Goal: Task Accomplishment & Management: Complete application form

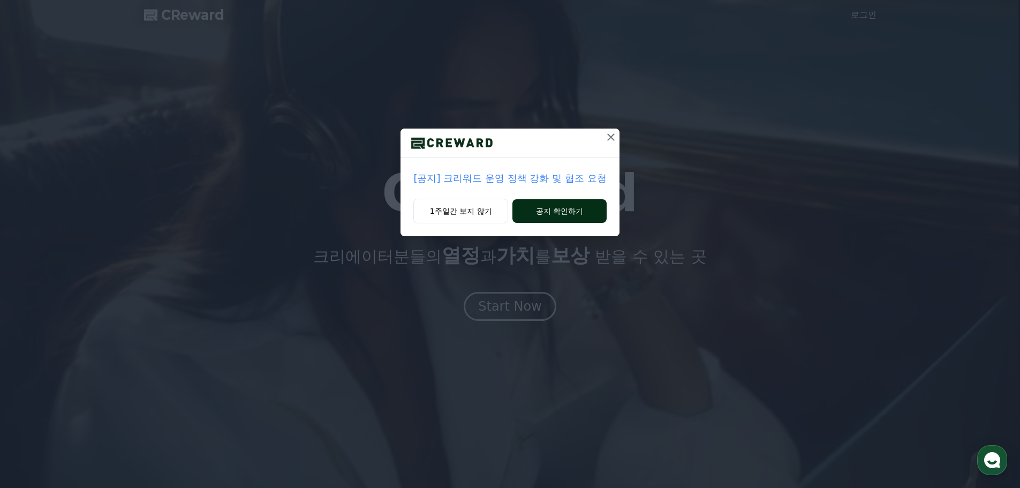
click at [553, 204] on button "공지 확인하기" at bounding box center [560, 211] width 94 height 24
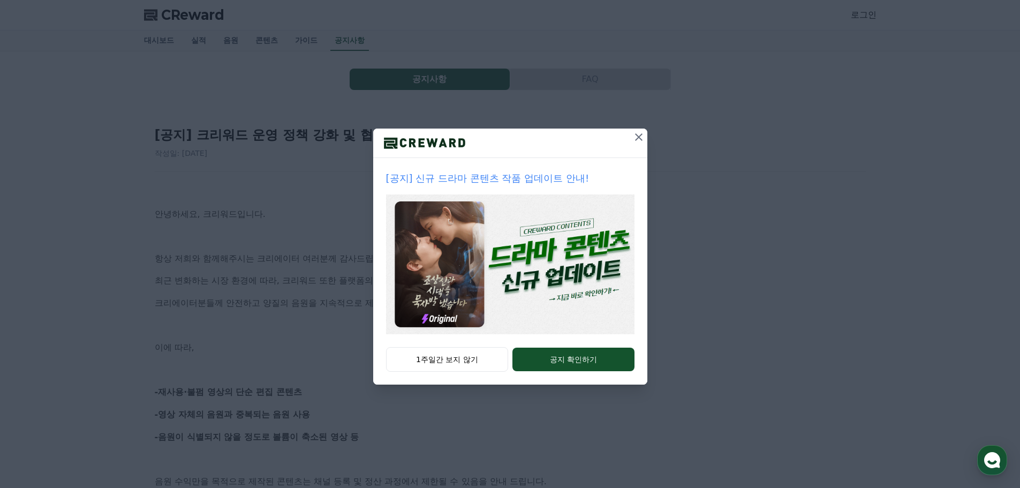
click at [634, 140] on icon at bounding box center [639, 137] width 13 height 13
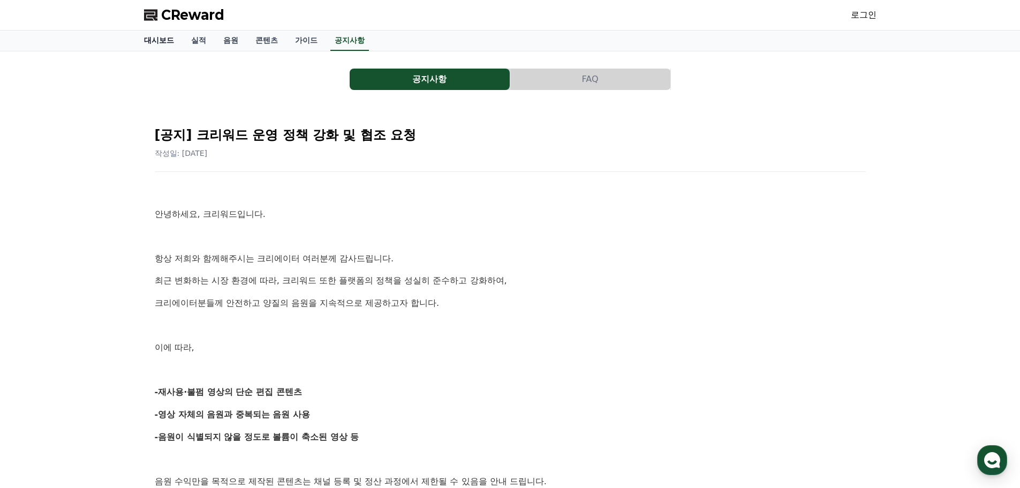
click at [171, 42] on link "대시보드" at bounding box center [159, 41] width 47 height 20
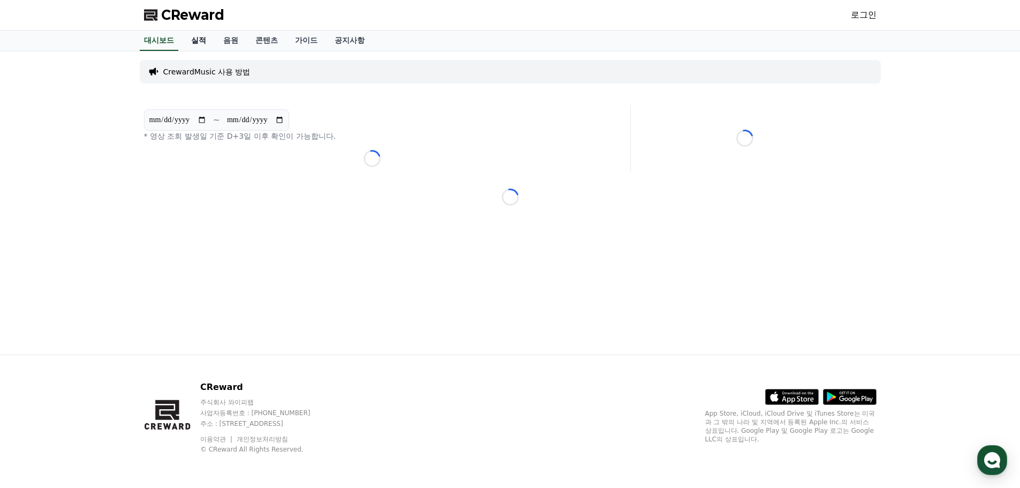
click at [200, 41] on link "실적" at bounding box center [199, 41] width 32 height 20
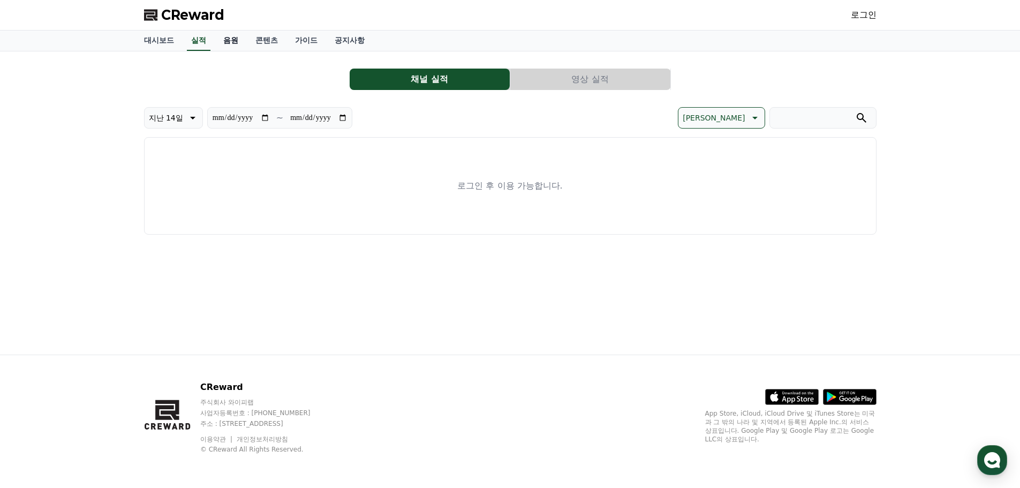
click at [234, 41] on link "음원" at bounding box center [231, 41] width 32 height 20
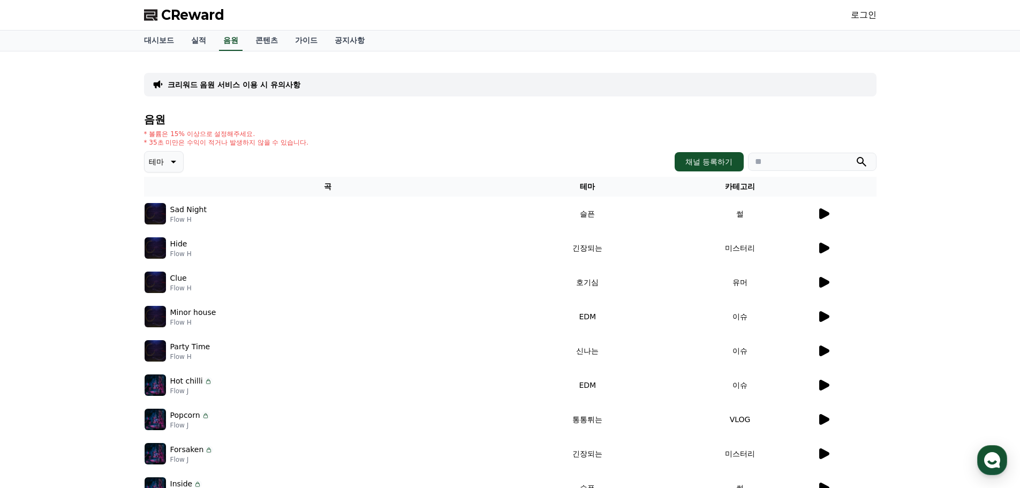
click at [824, 214] on icon at bounding box center [824, 213] width 10 height 11
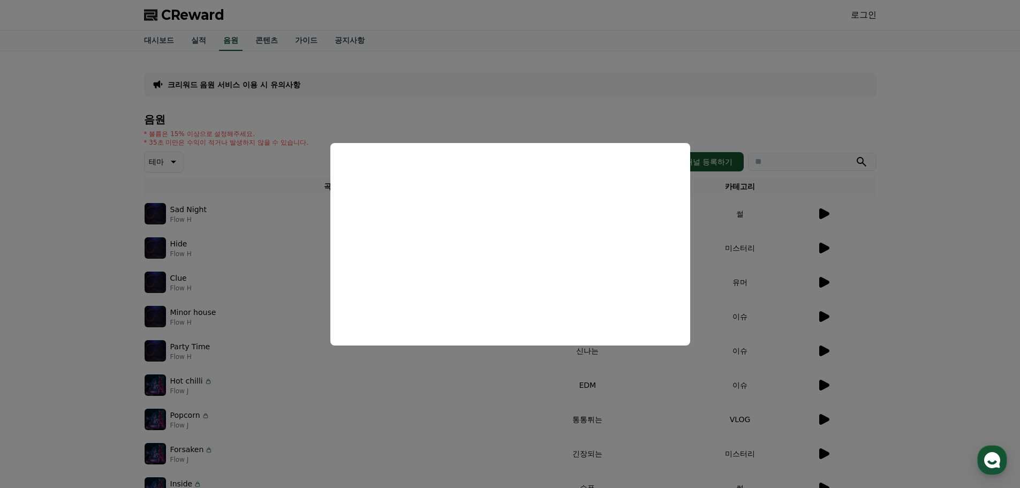
click at [795, 111] on button "close modal" at bounding box center [510, 244] width 1020 height 488
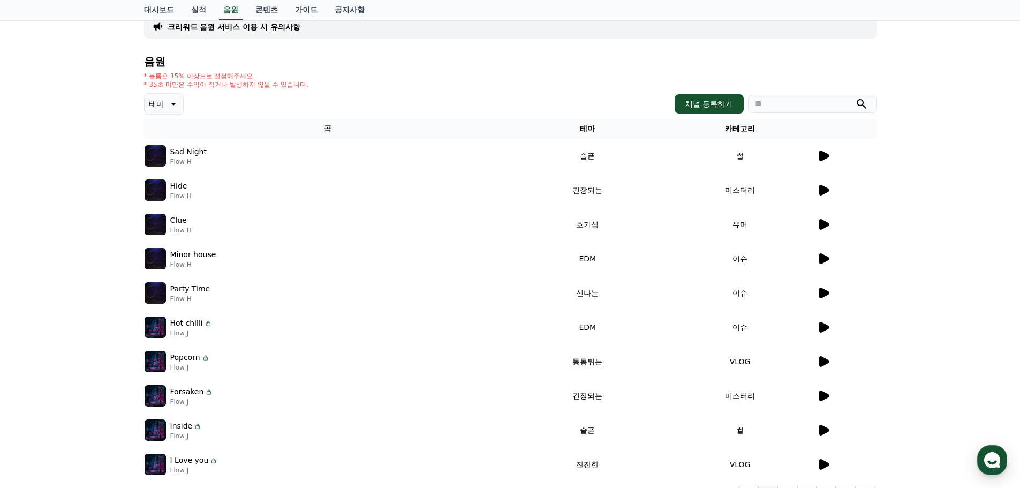
scroll to position [54, 0]
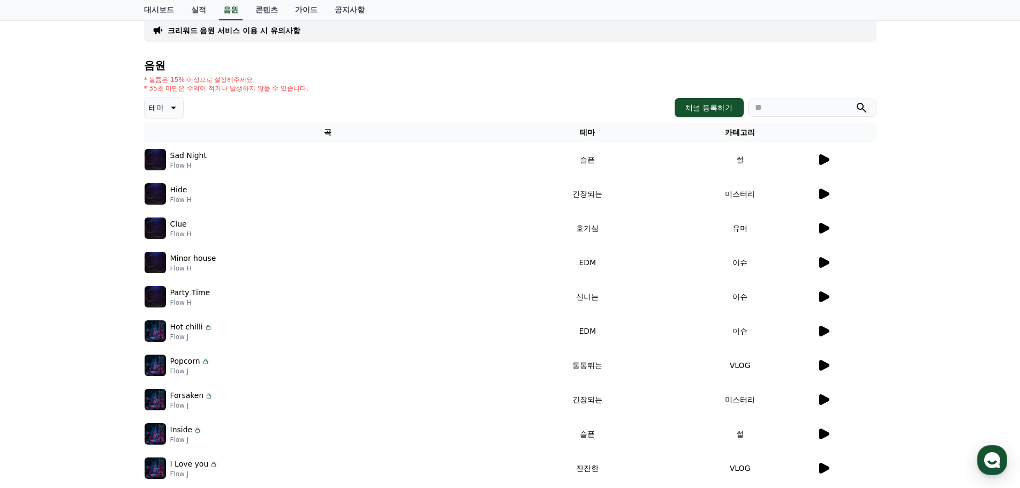
click at [833, 192] on div at bounding box center [846, 193] width 59 height 13
click at [822, 193] on icon at bounding box center [824, 194] width 10 height 11
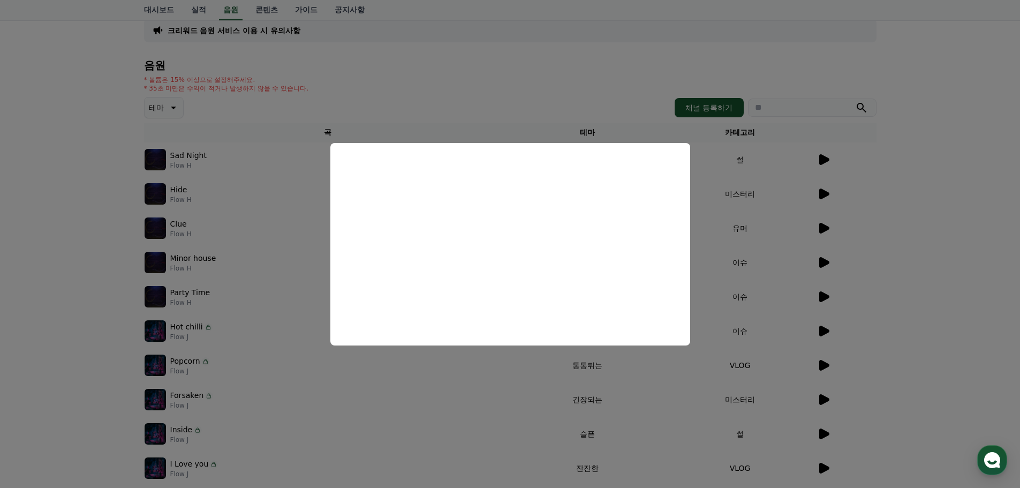
click at [115, 195] on button "close modal" at bounding box center [510, 244] width 1020 height 488
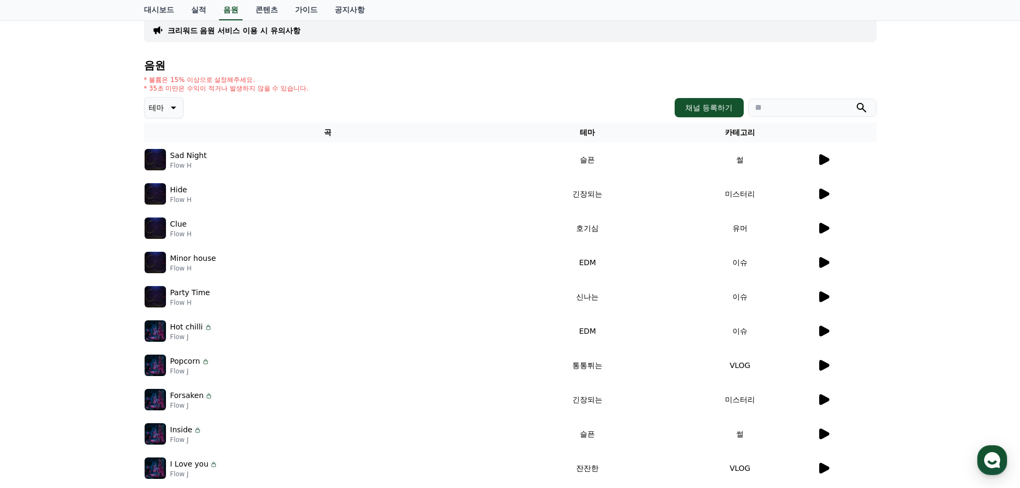
click at [814, 228] on td "유머" at bounding box center [740, 228] width 153 height 34
click at [822, 227] on icon at bounding box center [824, 228] width 10 height 11
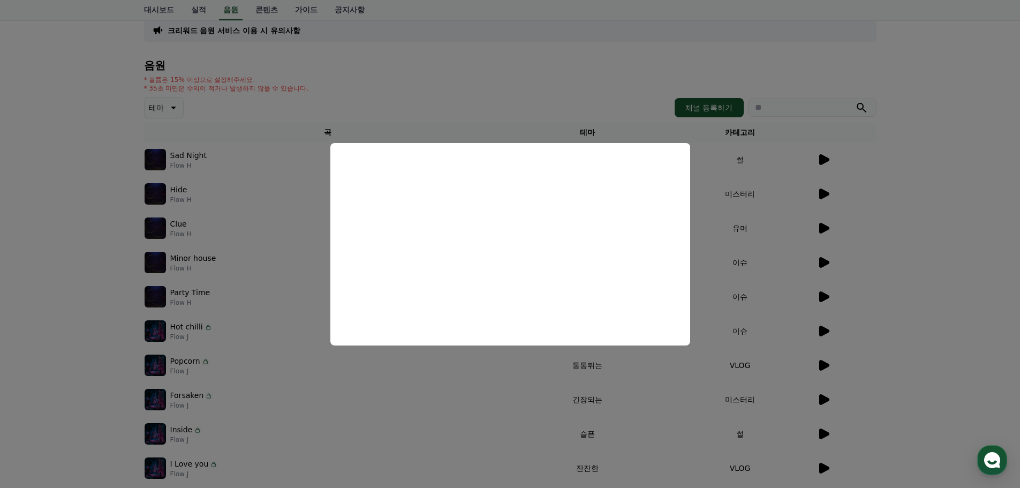
click at [61, 273] on button "close modal" at bounding box center [510, 244] width 1020 height 488
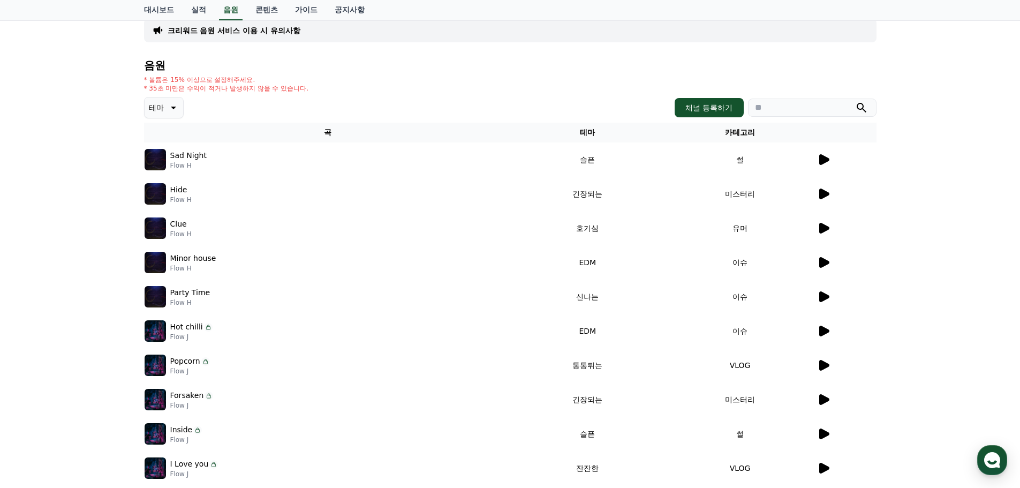
click at [167, 108] on icon at bounding box center [172, 107] width 13 height 13
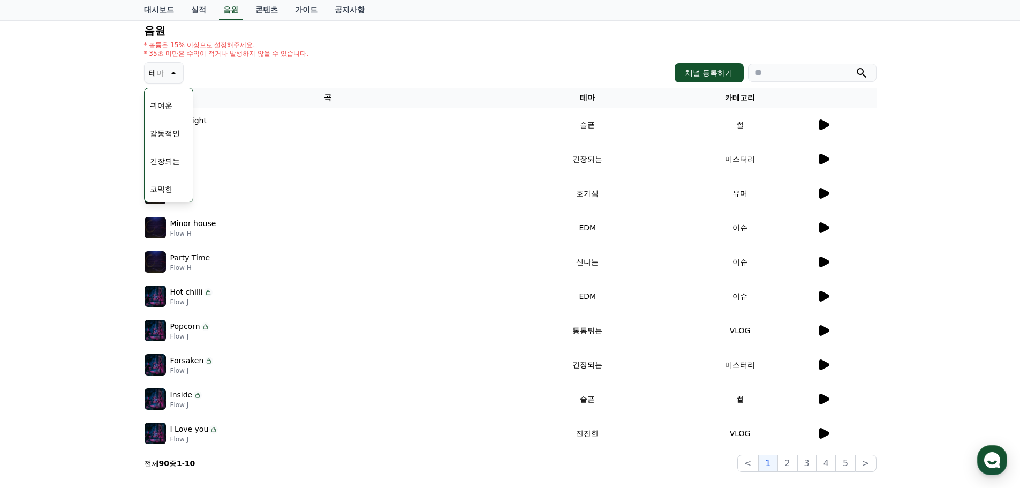
scroll to position [215, 0]
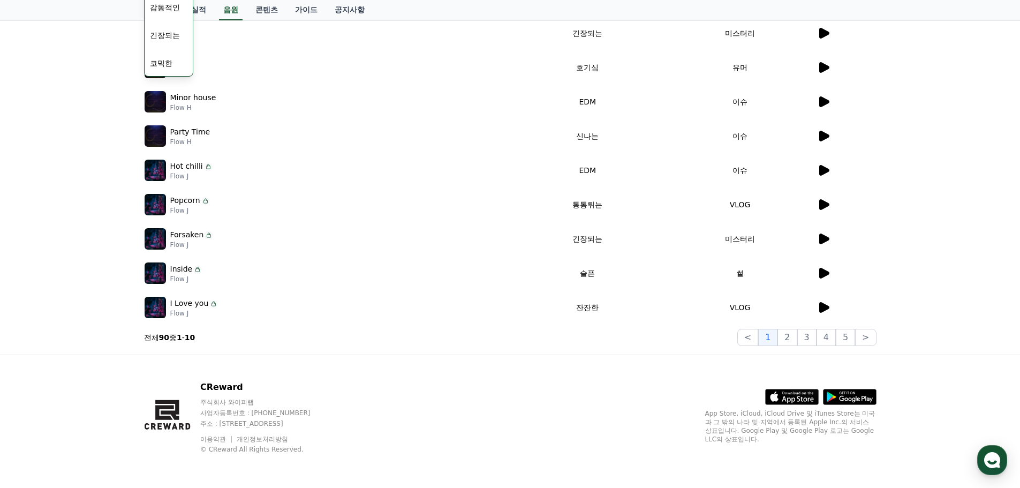
click at [164, 63] on button "코믹한" at bounding box center [161, 63] width 31 height 24
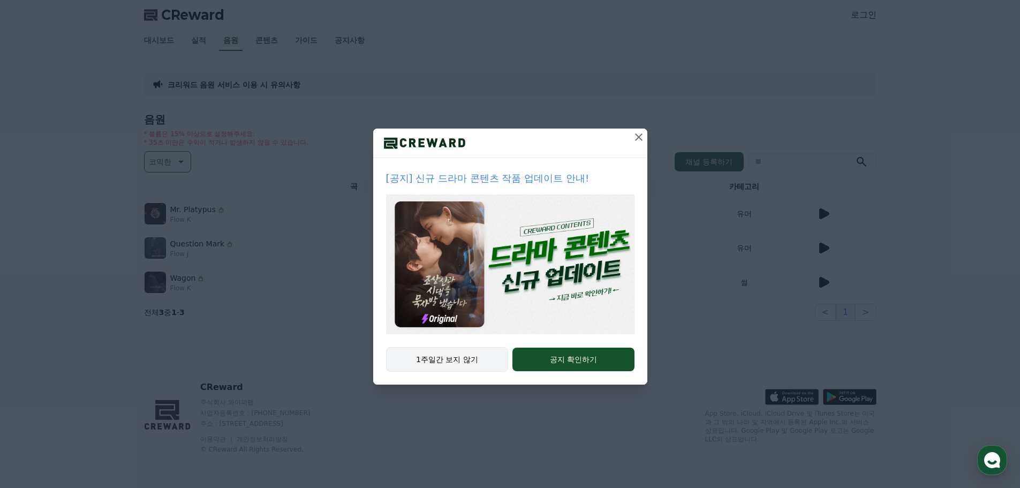
click at [454, 362] on button "1주일간 보지 않기" at bounding box center [447, 359] width 123 height 25
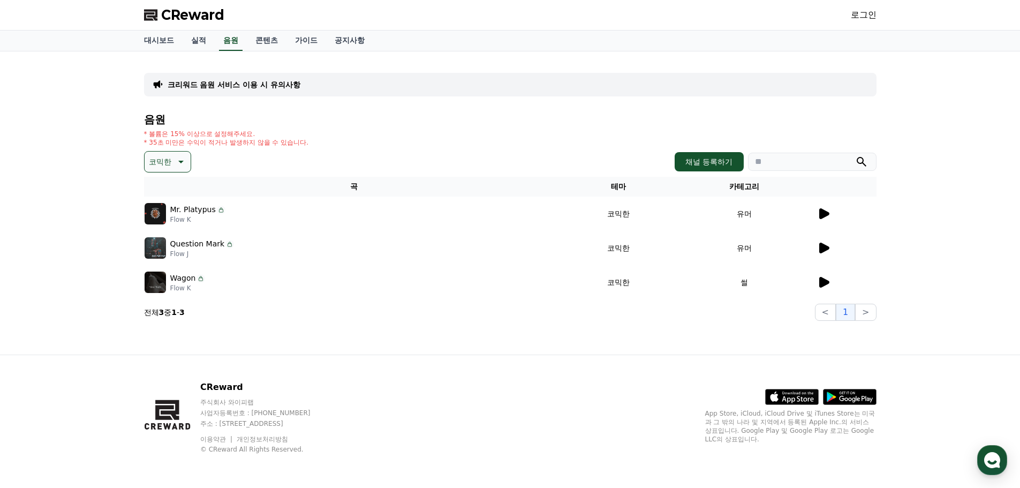
click at [826, 212] on icon at bounding box center [824, 213] width 10 height 11
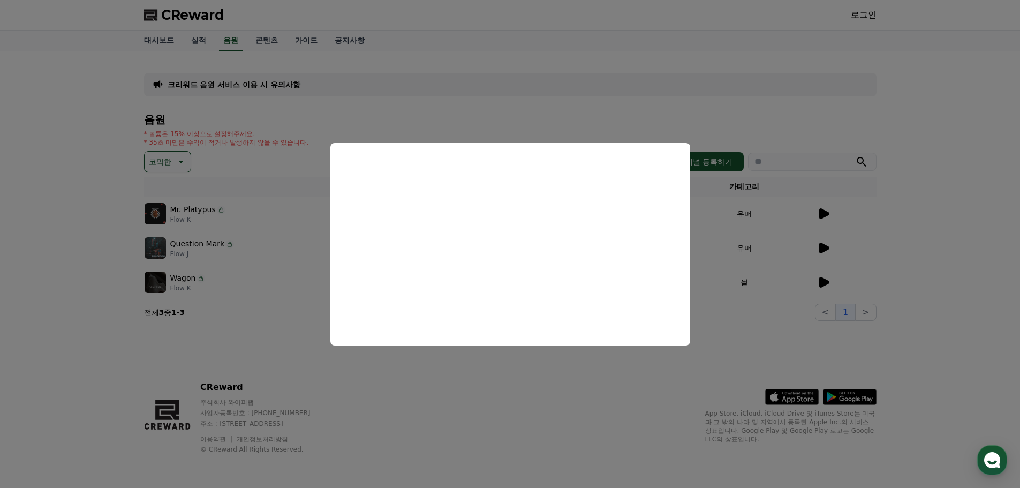
click at [470, 377] on button "close modal" at bounding box center [510, 244] width 1020 height 488
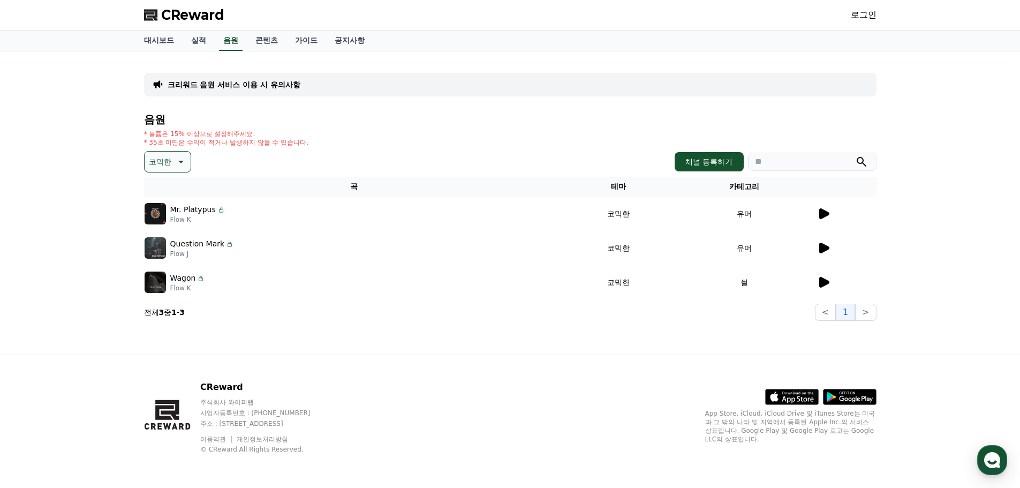
click at [819, 240] on td at bounding box center [847, 248] width 60 height 34
click at [819, 248] on icon at bounding box center [823, 248] width 13 height 13
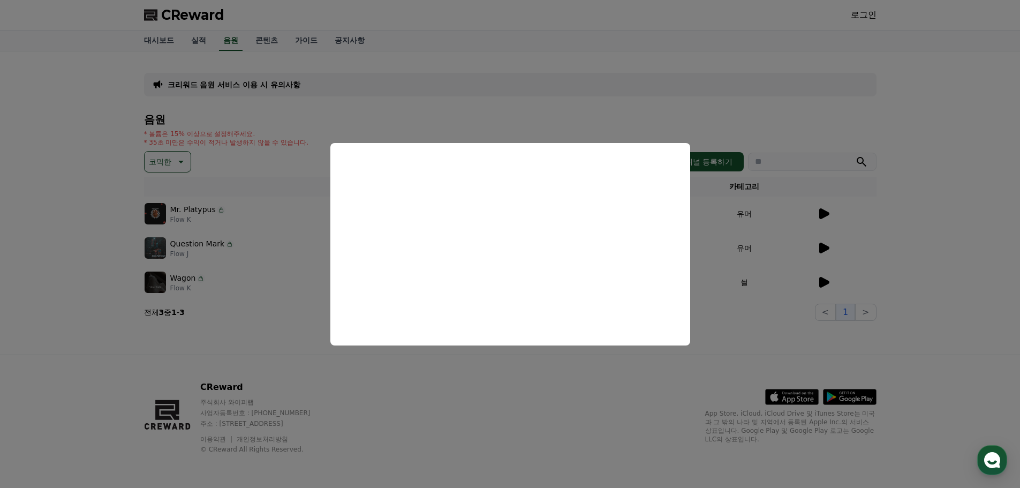
click at [823, 280] on button "close modal" at bounding box center [510, 244] width 1020 height 488
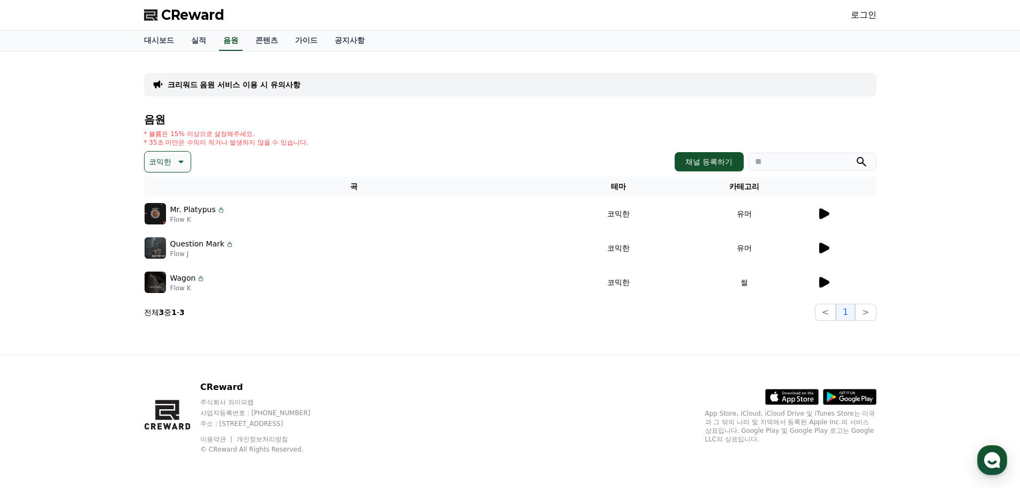
click at [823, 280] on icon at bounding box center [824, 282] width 10 height 11
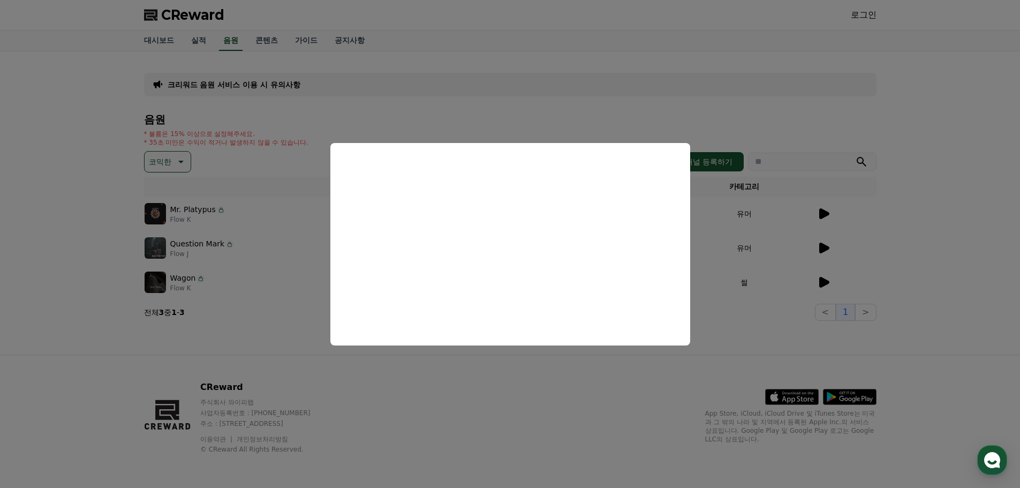
click at [381, 385] on button "close modal" at bounding box center [510, 244] width 1020 height 488
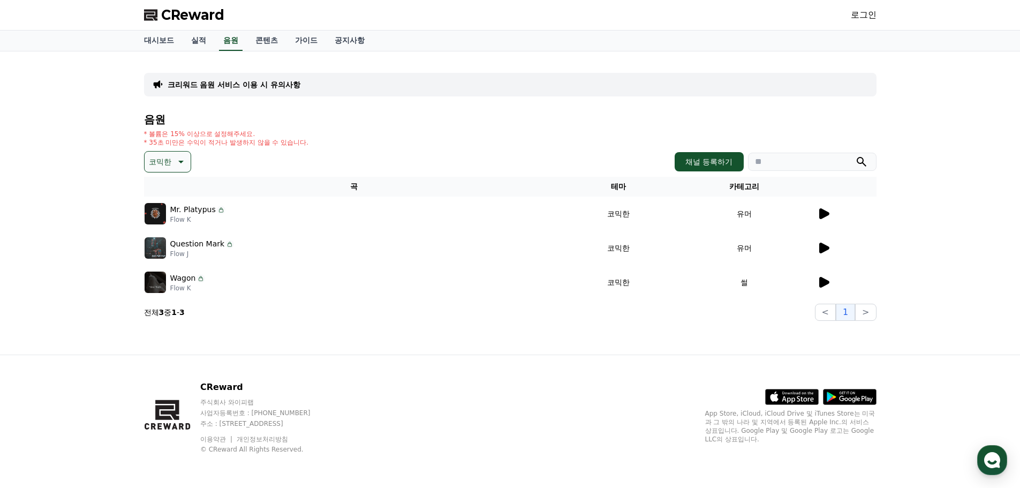
click at [185, 168] on button "코믹한" at bounding box center [167, 161] width 47 height 21
click at [171, 201] on button "귀여운" at bounding box center [161, 195] width 31 height 24
click at [823, 212] on icon at bounding box center [824, 213] width 10 height 11
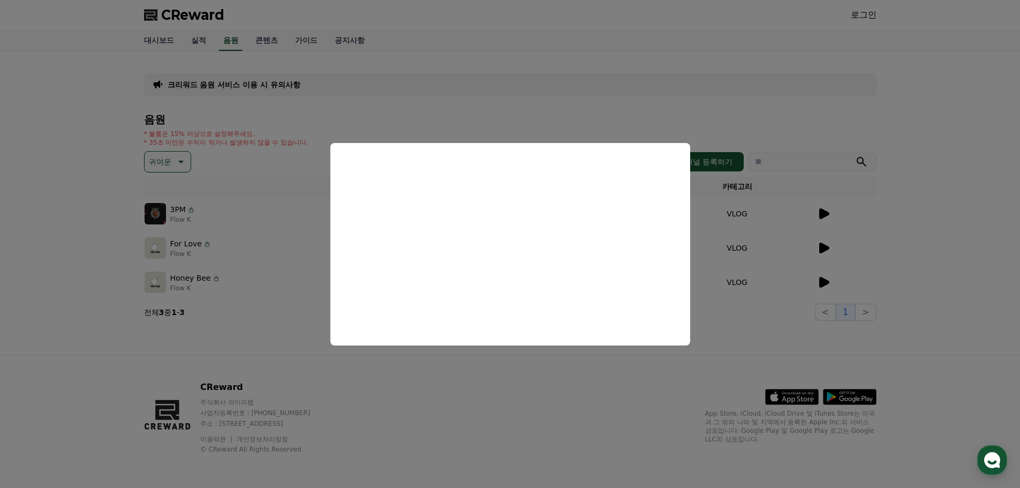
click at [558, 383] on button "close modal" at bounding box center [510, 244] width 1020 height 488
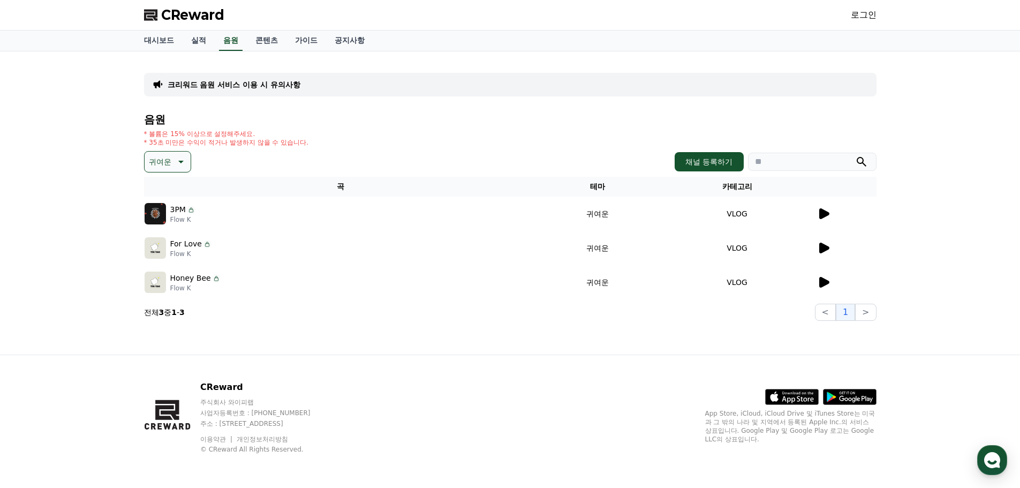
click at [822, 243] on icon at bounding box center [823, 248] width 13 height 13
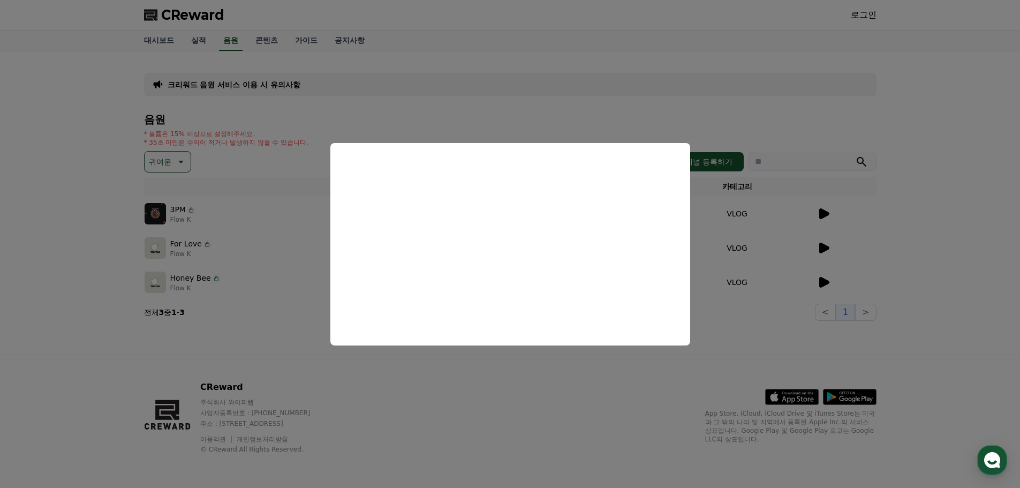
click at [548, 378] on button "close modal" at bounding box center [510, 244] width 1020 height 488
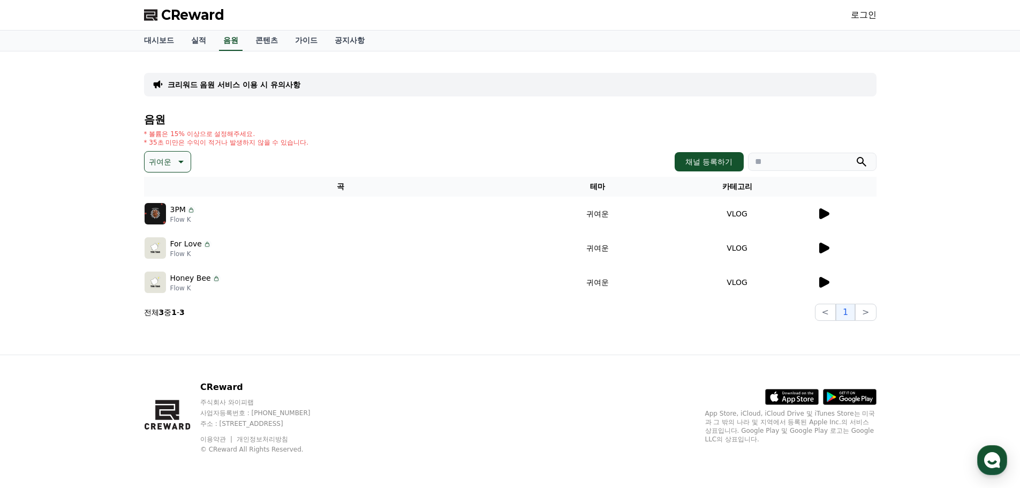
click at [169, 151] on div "음원 * 볼륨은 15% 이상으로 설정해주세요. * 35초 미만은 수익이 적거나 발생하지 않을 수 있습니다. 귀여운 채널 등록하기 곡 테마 카테…" at bounding box center [510, 217] width 733 height 207
click at [169, 157] on p "귀여운" at bounding box center [160, 161] width 22 height 15
click at [168, 191] on button "전체" at bounding box center [158, 190] width 24 height 24
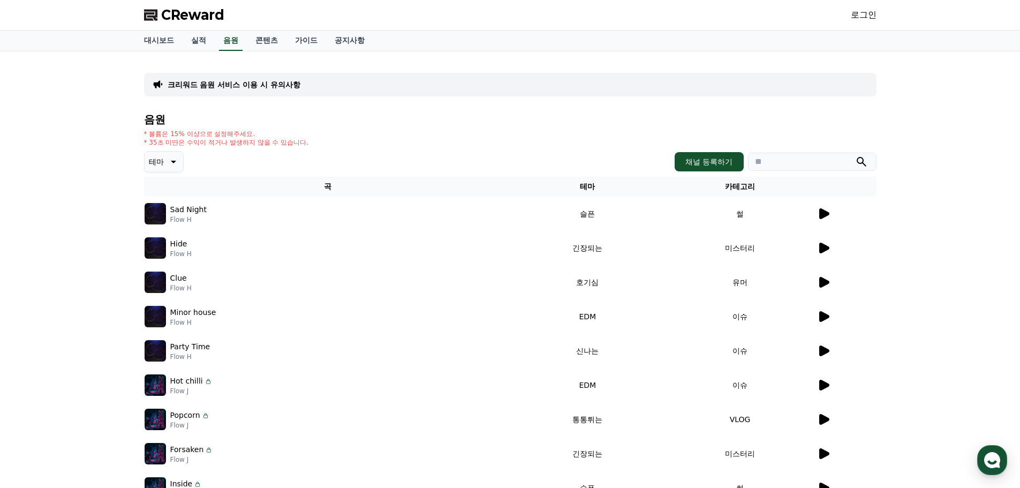
click at [745, 186] on th "카테고리" at bounding box center [740, 187] width 153 height 20
click at [727, 164] on button "채널 등록하기" at bounding box center [709, 161] width 69 height 19
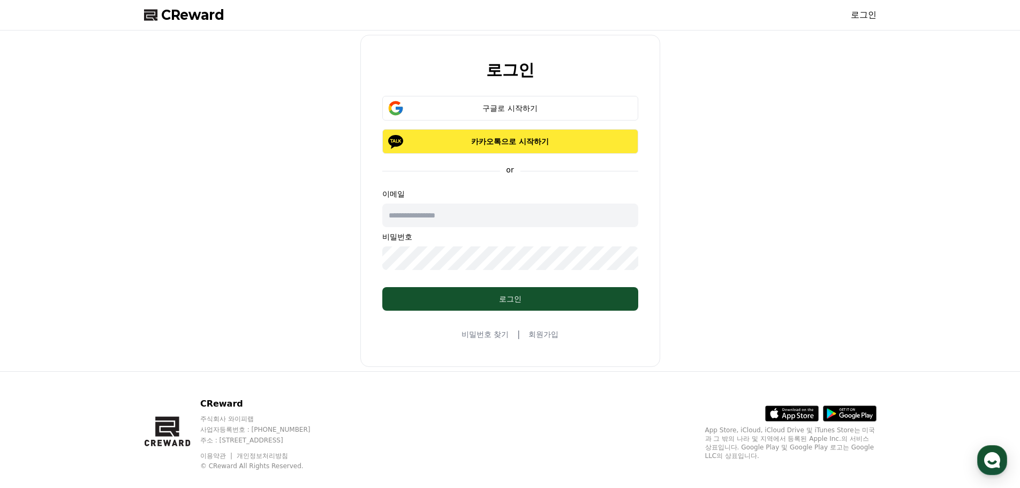
click at [554, 140] on p "카카오톡으로 시작하기" at bounding box center [510, 141] width 225 height 11
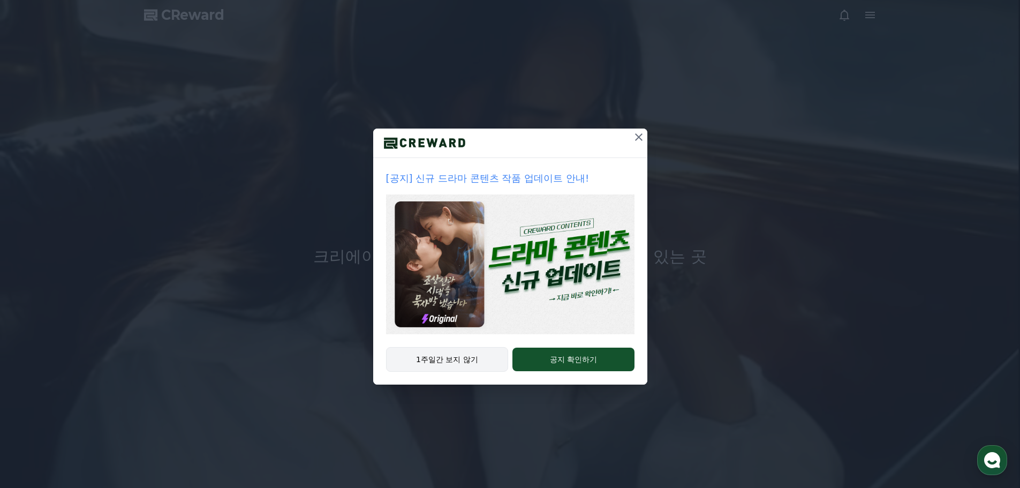
click at [482, 360] on button "1주일간 보지 않기" at bounding box center [447, 359] width 123 height 25
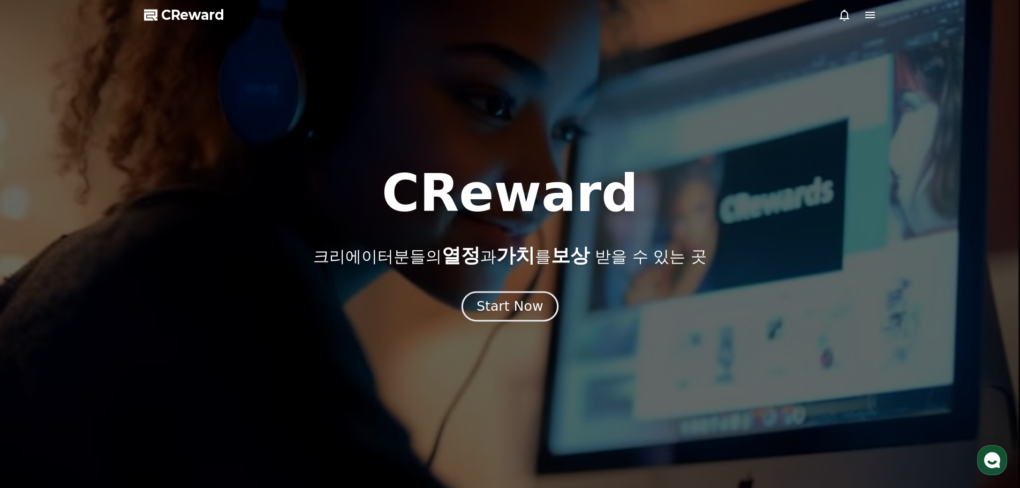
click at [537, 300] on div "Start Now" at bounding box center [510, 306] width 66 height 18
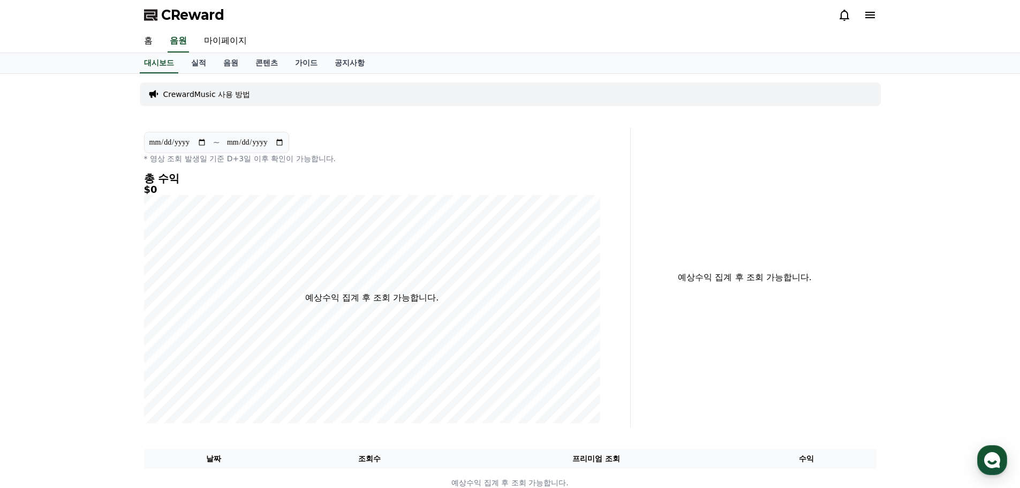
click at [171, 14] on span "CReward" at bounding box center [192, 14] width 63 height 17
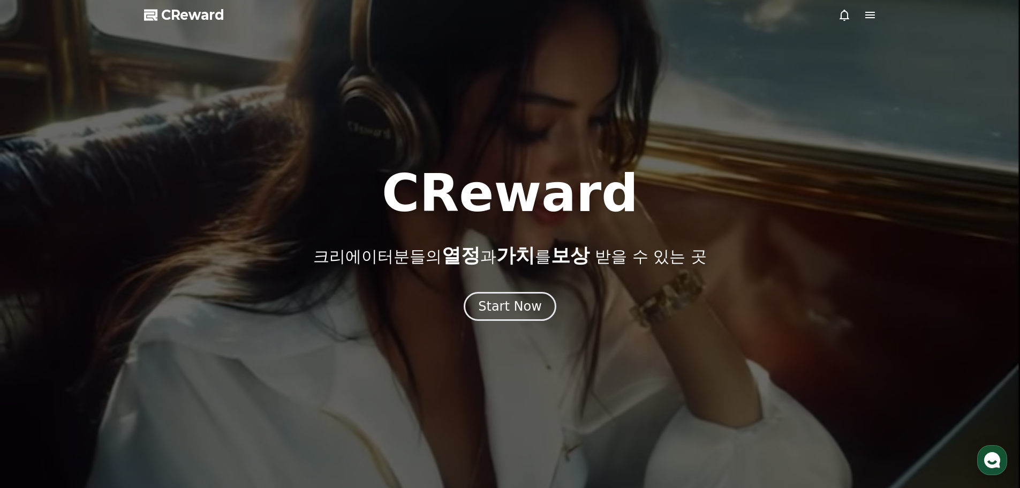
click at [187, 14] on span "CReward" at bounding box center [192, 14] width 63 height 17
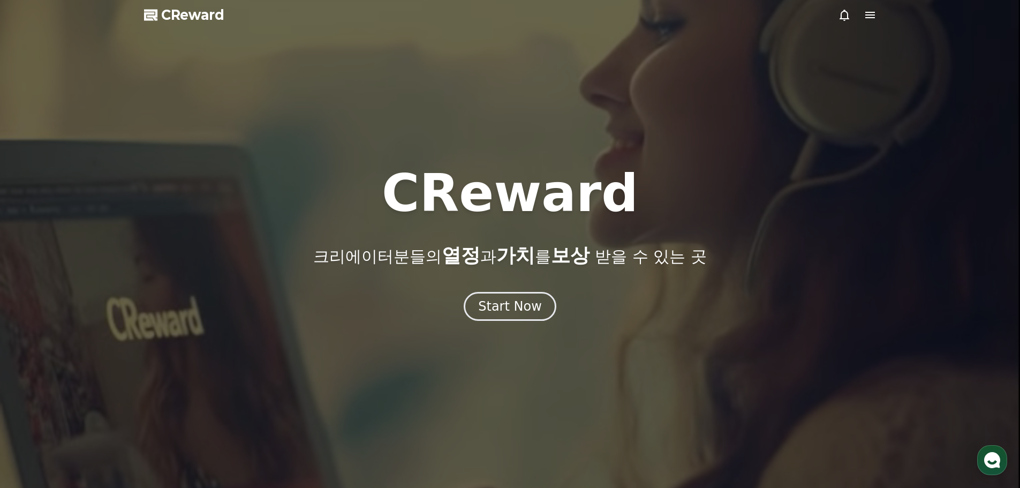
click at [866, 18] on icon at bounding box center [871, 15] width 10 height 6
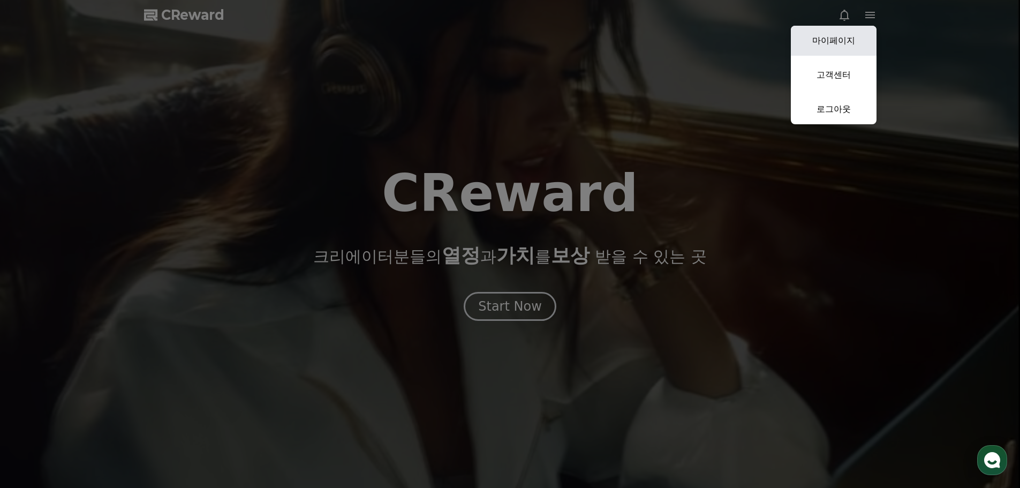
click at [843, 41] on link "마이페이지" at bounding box center [834, 41] width 86 height 30
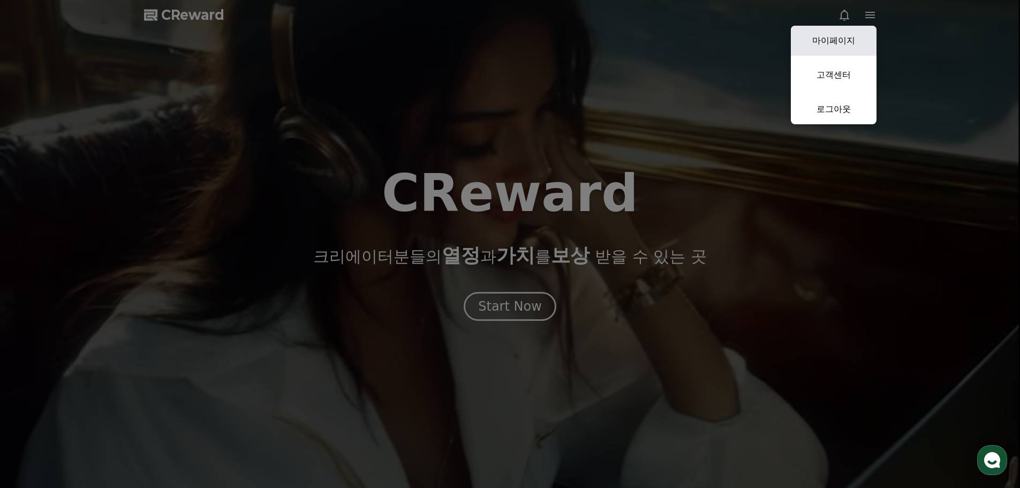
select select "**********"
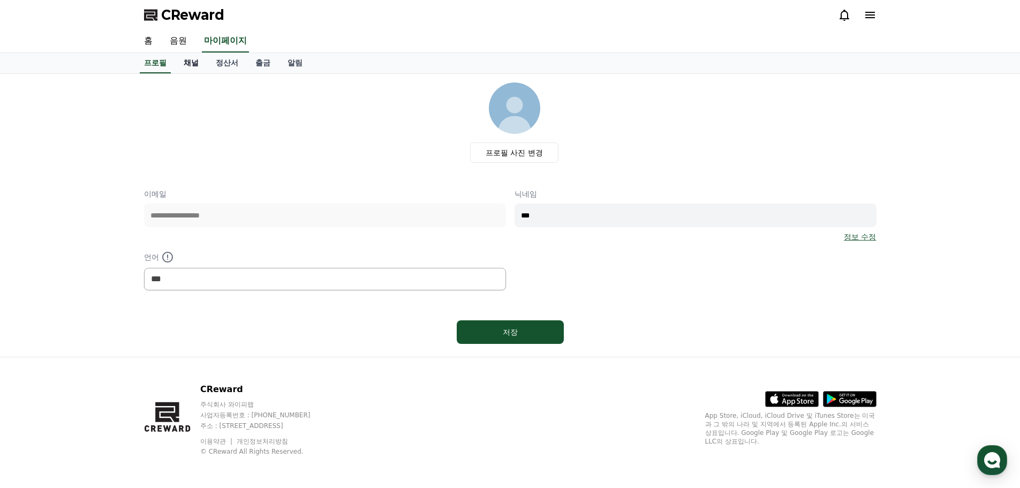
click at [198, 61] on link "채널" at bounding box center [191, 63] width 32 height 20
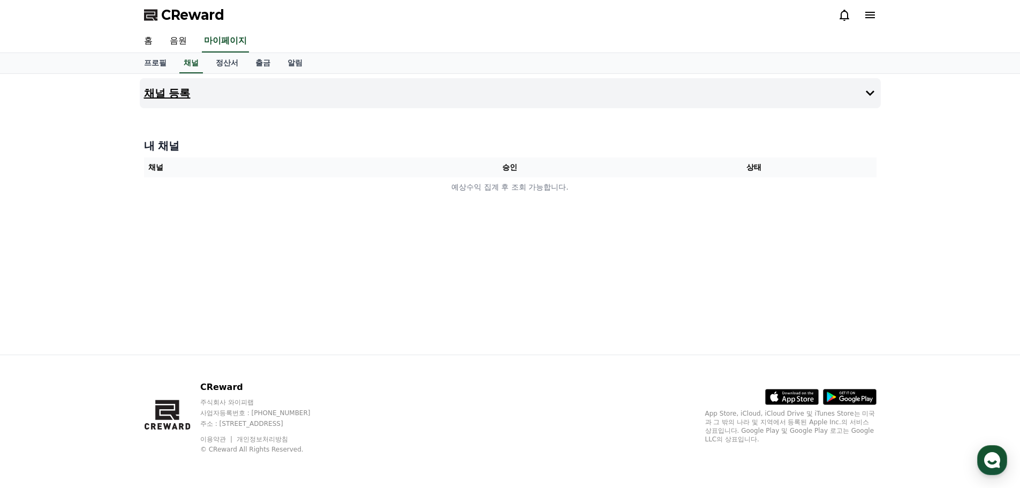
click at [870, 92] on icon at bounding box center [870, 93] width 13 height 13
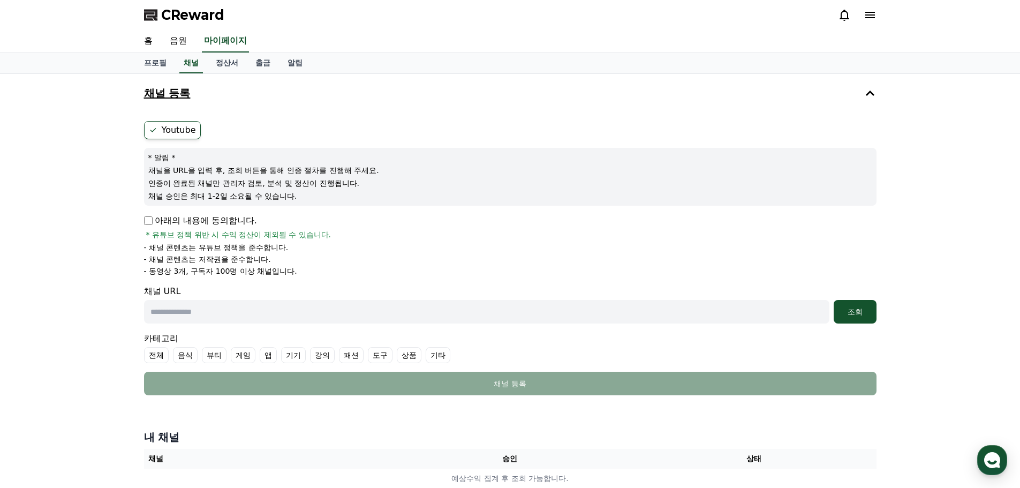
click at [300, 310] on input "text" at bounding box center [487, 312] width 686 height 24
paste input "**********"
type input "**********"
click at [864, 310] on div "조회" at bounding box center [855, 311] width 34 height 11
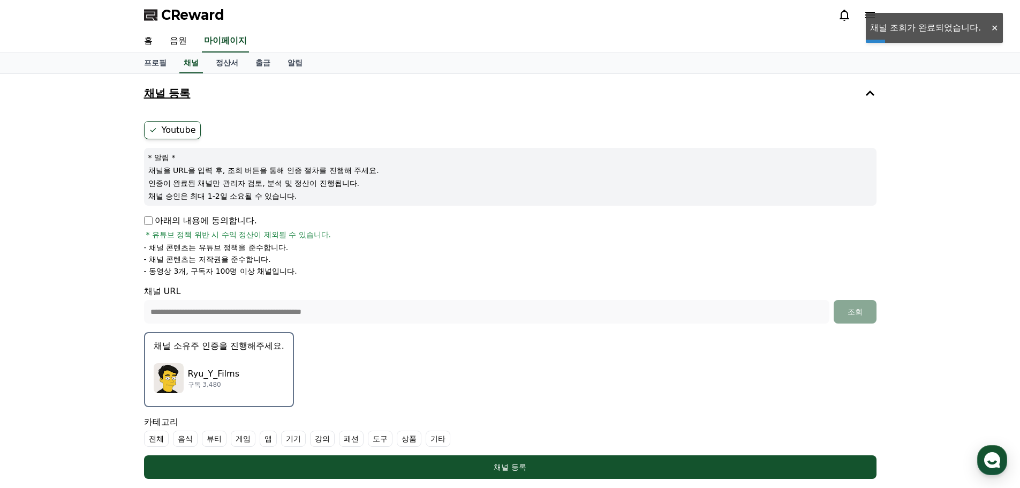
click at [259, 354] on button "채널 소유주 인증을 진행해주세요. Ryu_Y_Films 구독 3,480" at bounding box center [219, 369] width 150 height 75
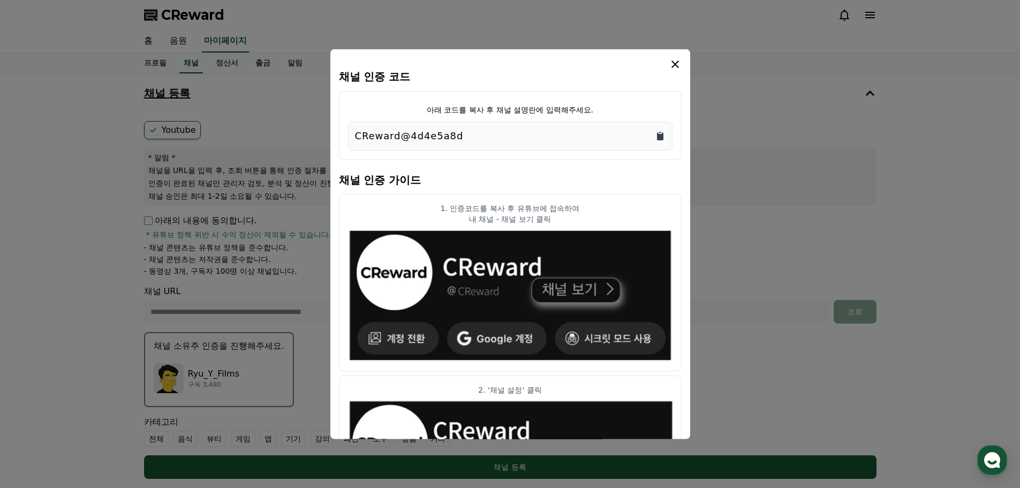
click at [659, 133] on icon "Copy to clipboard" at bounding box center [660, 135] width 11 height 11
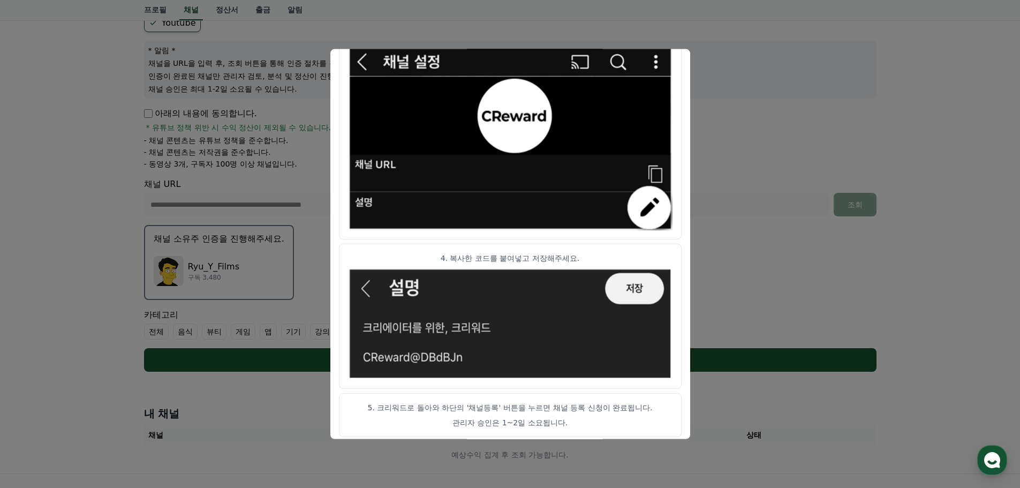
scroll to position [534, 0]
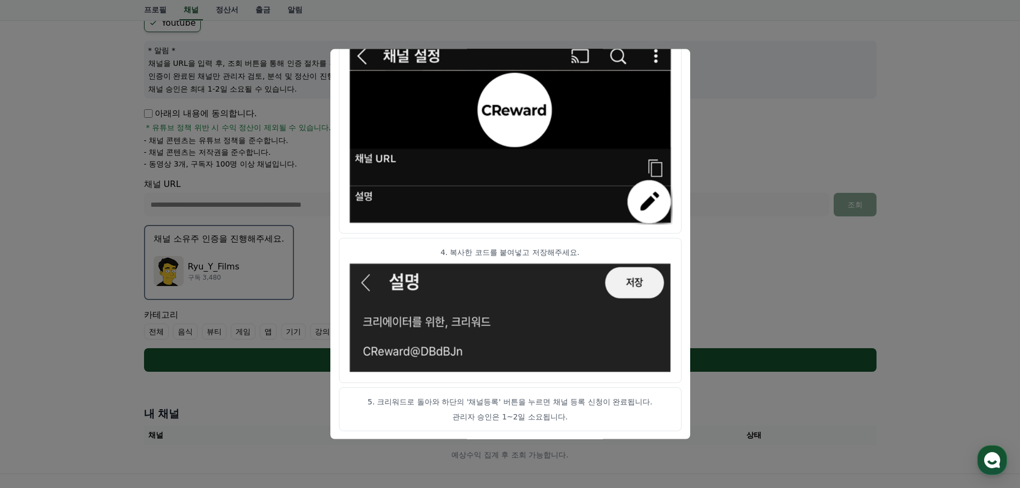
click at [637, 280] on img "modal" at bounding box center [510, 318] width 325 height 112
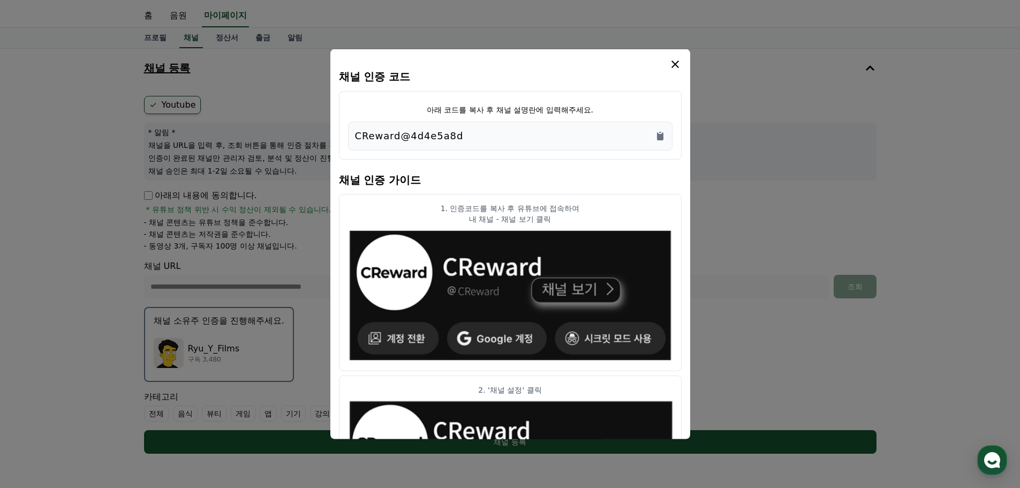
scroll to position [0, 0]
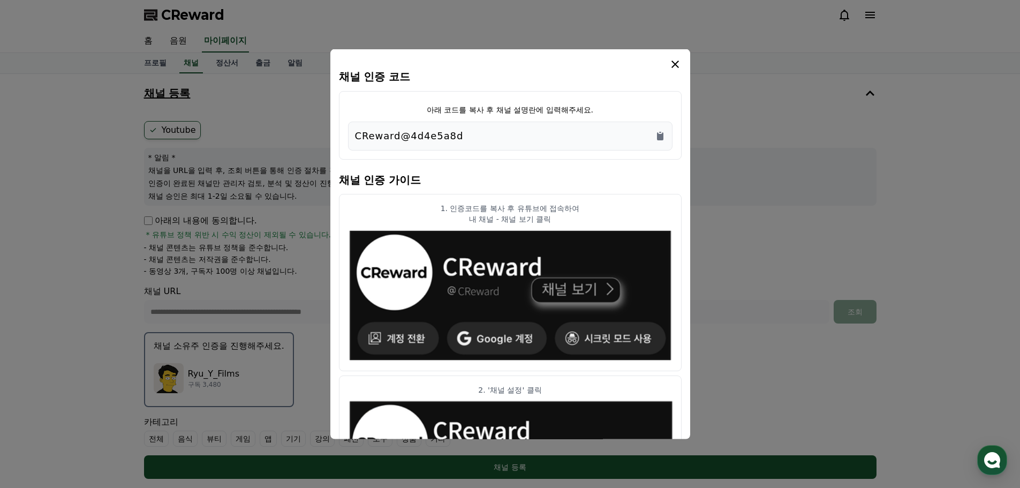
click at [680, 61] on icon "modal" at bounding box center [675, 63] width 13 height 13
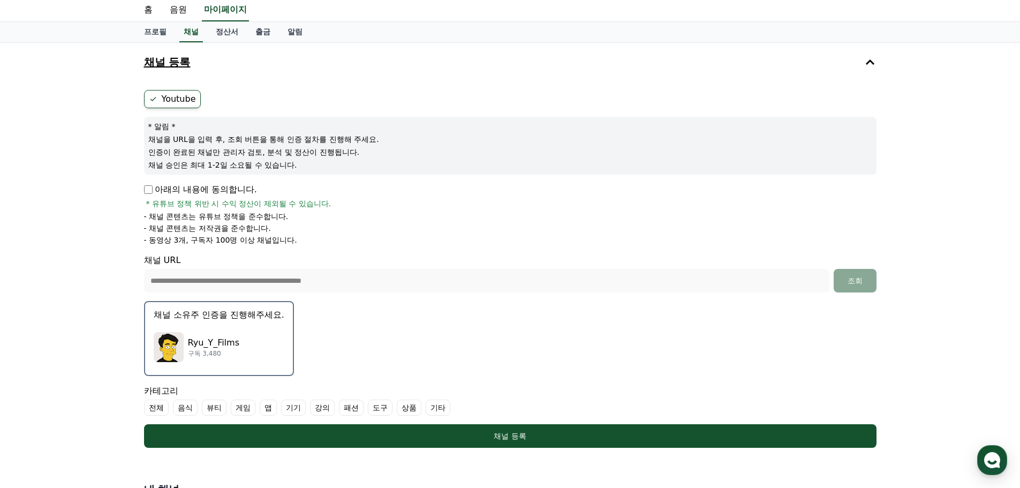
scroll to position [161, 0]
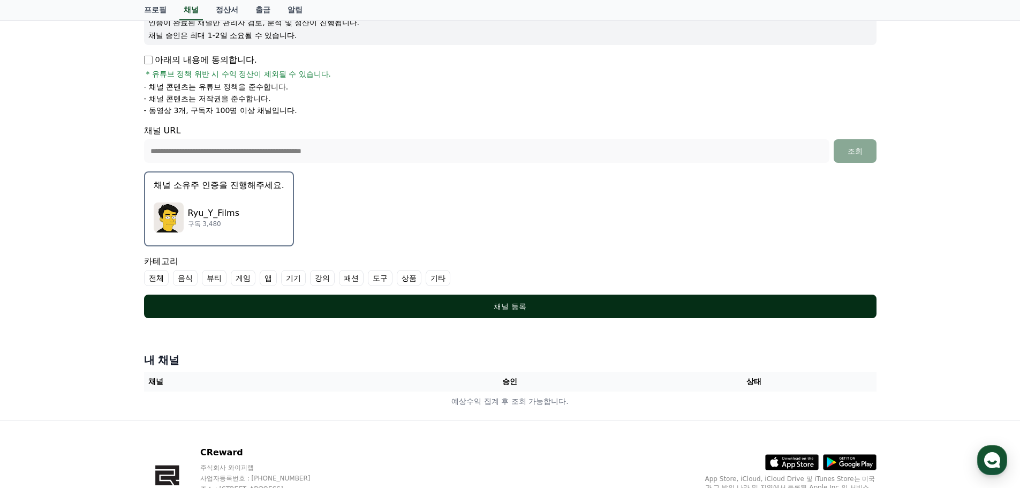
click at [541, 306] on div "채널 등록" at bounding box center [511, 306] width 690 height 11
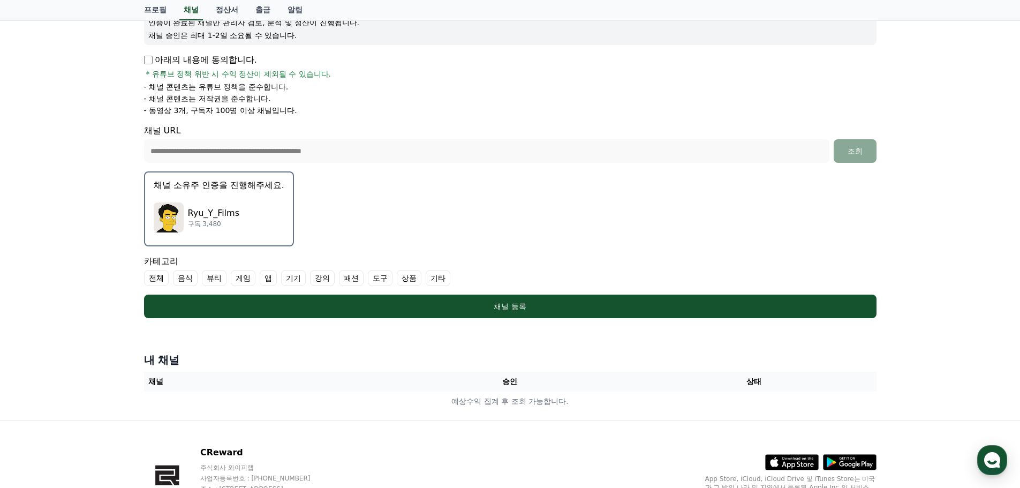
click at [445, 279] on label "기타" at bounding box center [438, 278] width 25 height 16
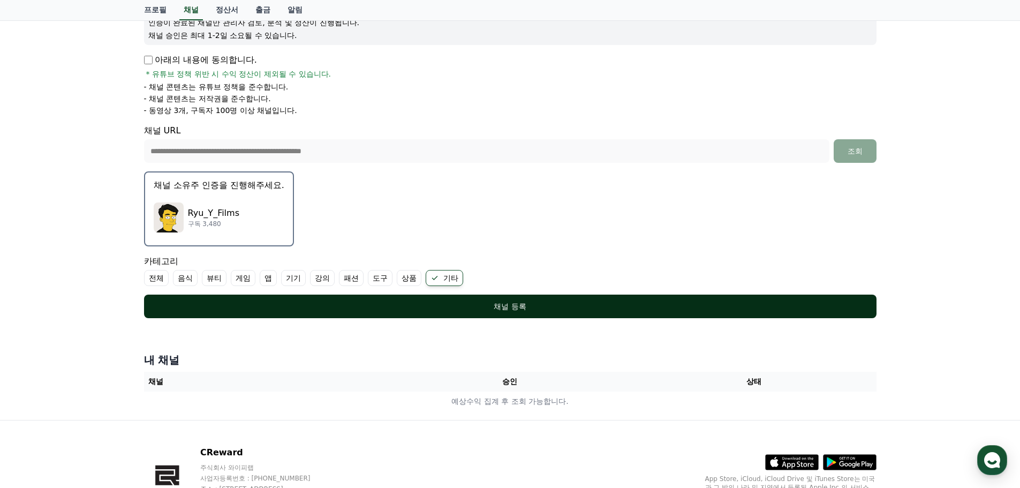
click at [502, 301] on div "채널 등록" at bounding box center [511, 306] width 690 height 11
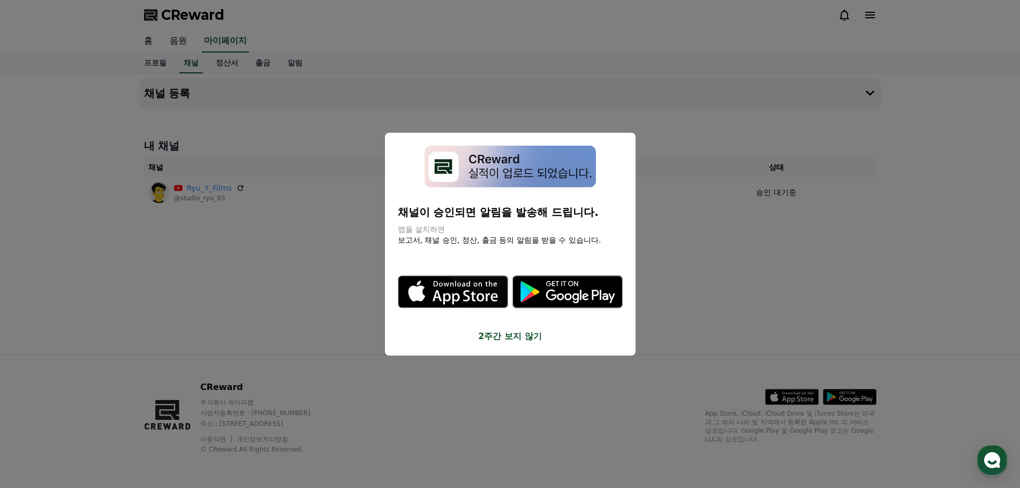
click at [686, 239] on button "close modal" at bounding box center [510, 244] width 1020 height 488
